Goal: Navigation & Orientation: Find specific page/section

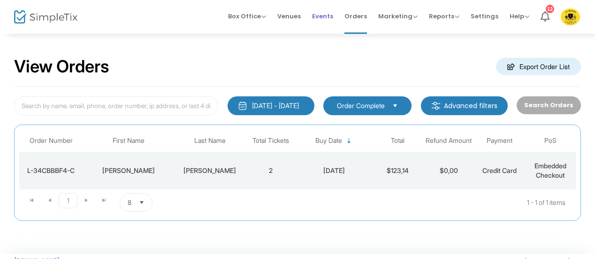
click at [319, 12] on span "Events" at bounding box center [322, 16] width 21 height 24
click at [331, 10] on span "Events" at bounding box center [322, 16] width 21 height 24
